Goal: Check status: Check status

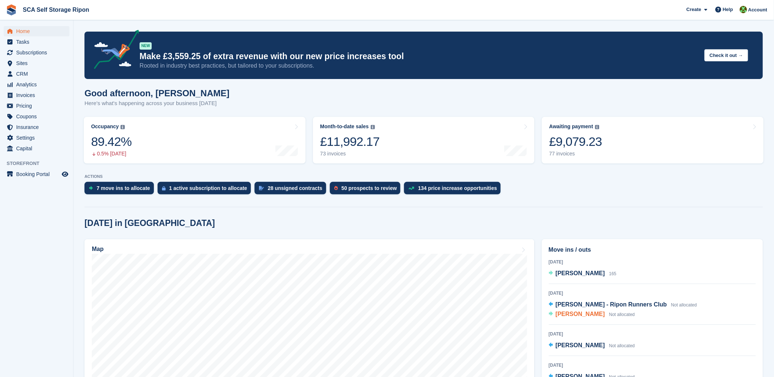
click at [579, 311] on span "[PERSON_NAME]" at bounding box center [580, 314] width 49 height 6
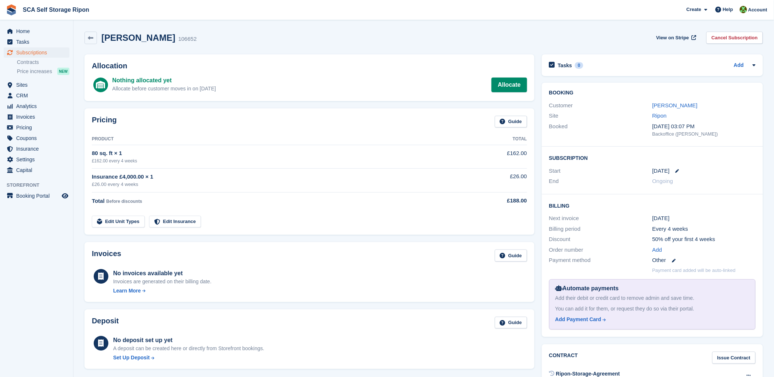
click at [368, 54] on div "Allocation Nothing allocated yet Allocate before customer moves in on [DATE] Al…" at bounding box center [309, 78] width 457 height 54
click at [461, 39] on div "[PERSON_NAME] 106652 View on Stripe Cancel Subscription" at bounding box center [423, 38] width 678 height 12
click at [455, 48] on div "[PERSON_NAME] 106652 View on Stripe Cancel Subscription" at bounding box center [424, 39] width 686 height 23
click at [543, 39] on div "[PERSON_NAME] 106652 View on Stripe Cancel Subscription" at bounding box center [423, 38] width 678 height 12
drag, startPoint x: 357, startPoint y: 48, endPoint x: 366, endPoint y: 46, distance: 9.4
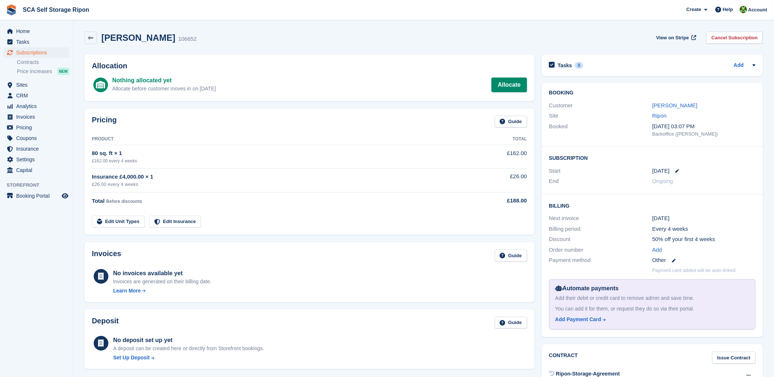
click at [361, 46] on div "[PERSON_NAME] 106652 View on Stripe Cancel Subscription" at bounding box center [424, 39] width 686 height 23
click at [534, 46] on div "[PERSON_NAME] 106652 View on Stripe Cancel Subscription" at bounding box center [424, 39] width 686 height 23
